Goal: Connect with others: Connect with other users

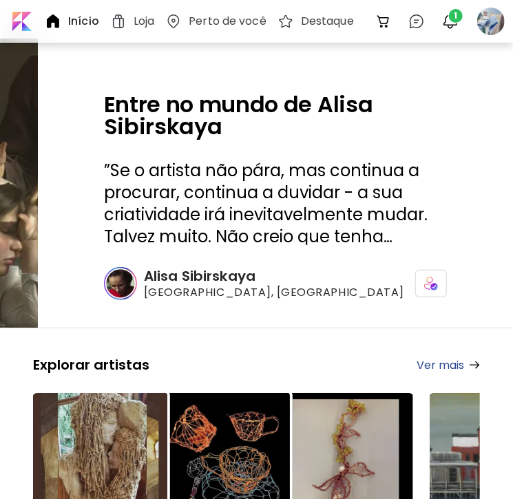
click at [451, 21] on img "button" at bounding box center [450, 21] width 17 height 17
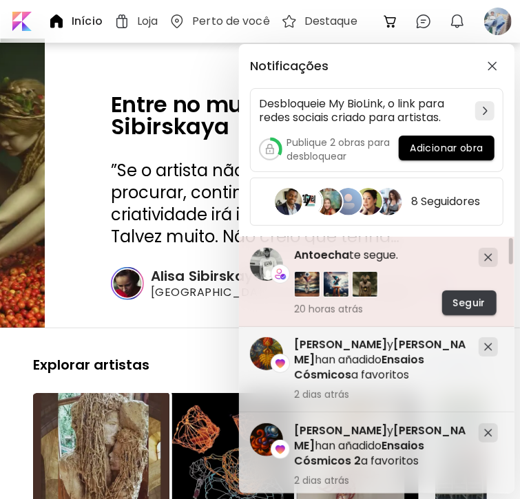
click at [472, 304] on span "Seguir" at bounding box center [469, 303] width 32 height 14
click at [334, 254] on span "Antoecha" at bounding box center [321, 255] width 55 height 16
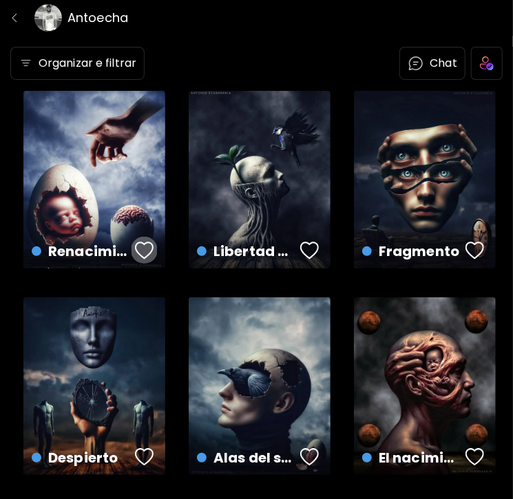
click at [148, 253] on div "button" at bounding box center [144, 250] width 19 height 21
click at [311, 246] on div "button" at bounding box center [309, 250] width 19 height 21
click at [469, 246] on div "button" at bounding box center [475, 250] width 19 height 21
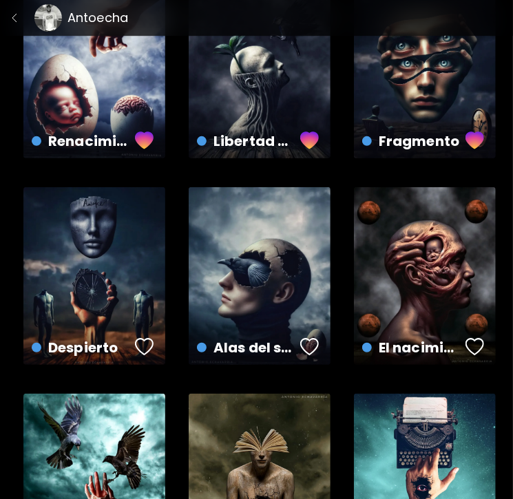
scroll to position [207, 0]
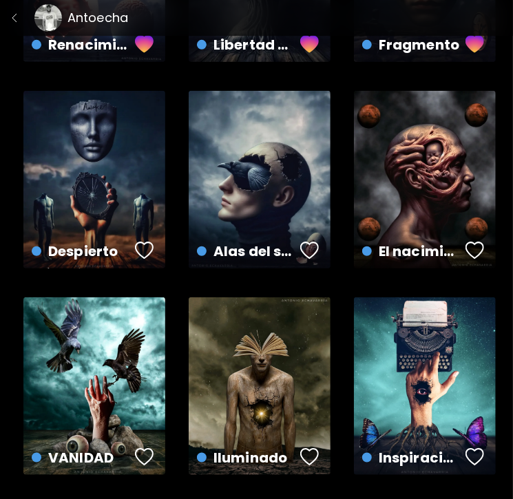
click at [145, 249] on div "button" at bounding box center [144, 250] width 19 height 21
click at [311, 247] on div "button" at bounding box center [309, 250] width 19 height 21
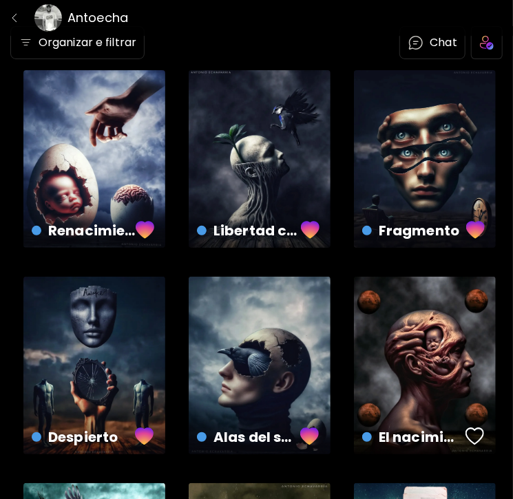
scroll to position [0, 0]
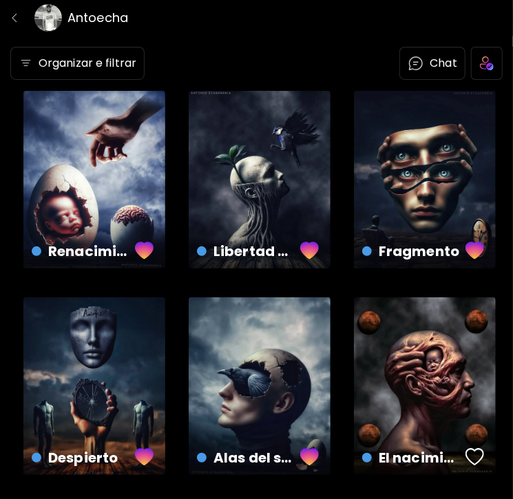
click at [10, 10] on div at bounding box center [256, 7] width 513 height 14
click at [14, 19] on img "button" at bounding box center [14, 17] width 11 height 11
